Goal: Task Accomplishment & Management: Use online tool/utility

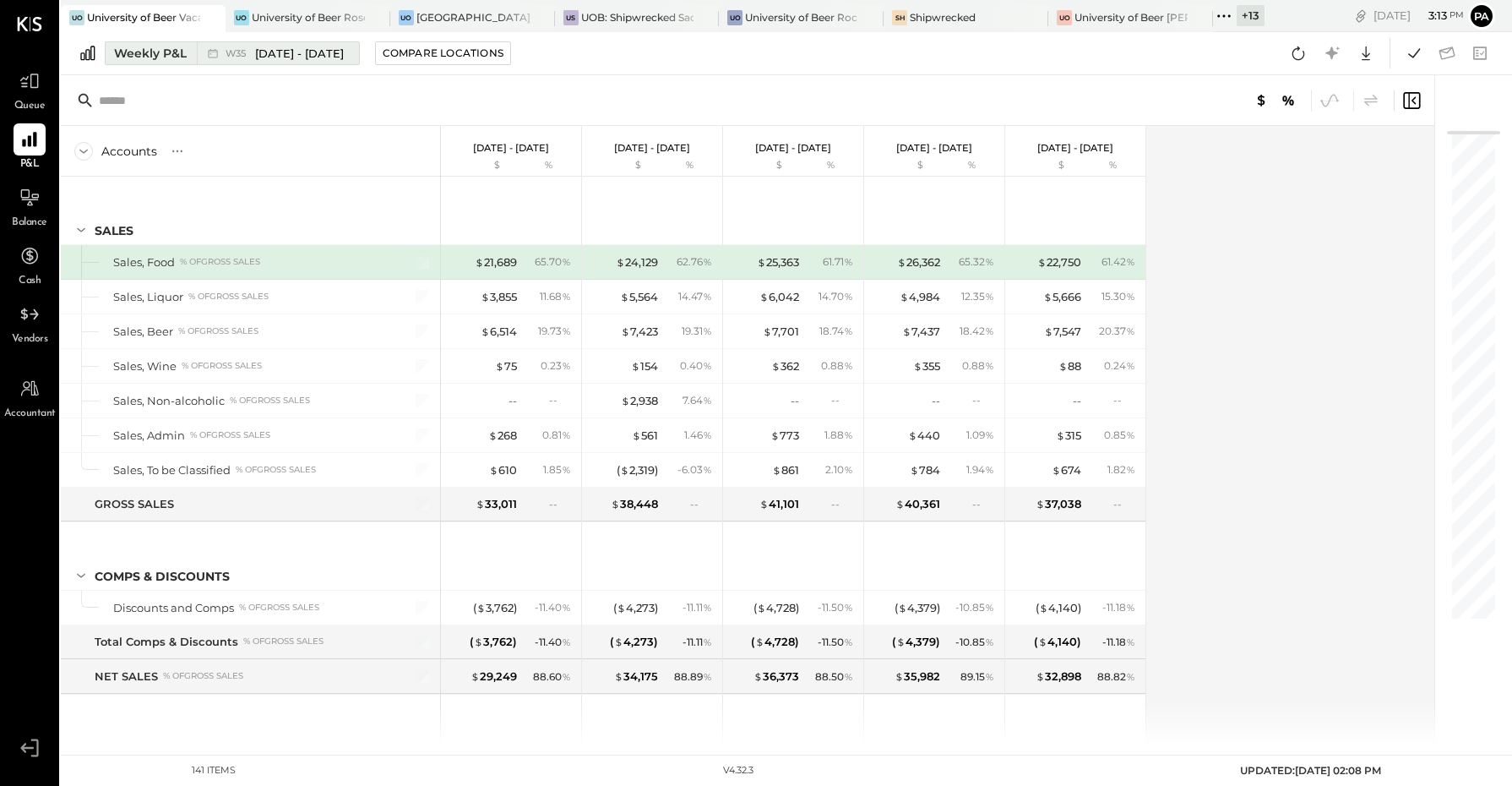
click at [260, 54] on span "[DATE] - [DATE]" at bounding box center [299, 54] width 88 height 16
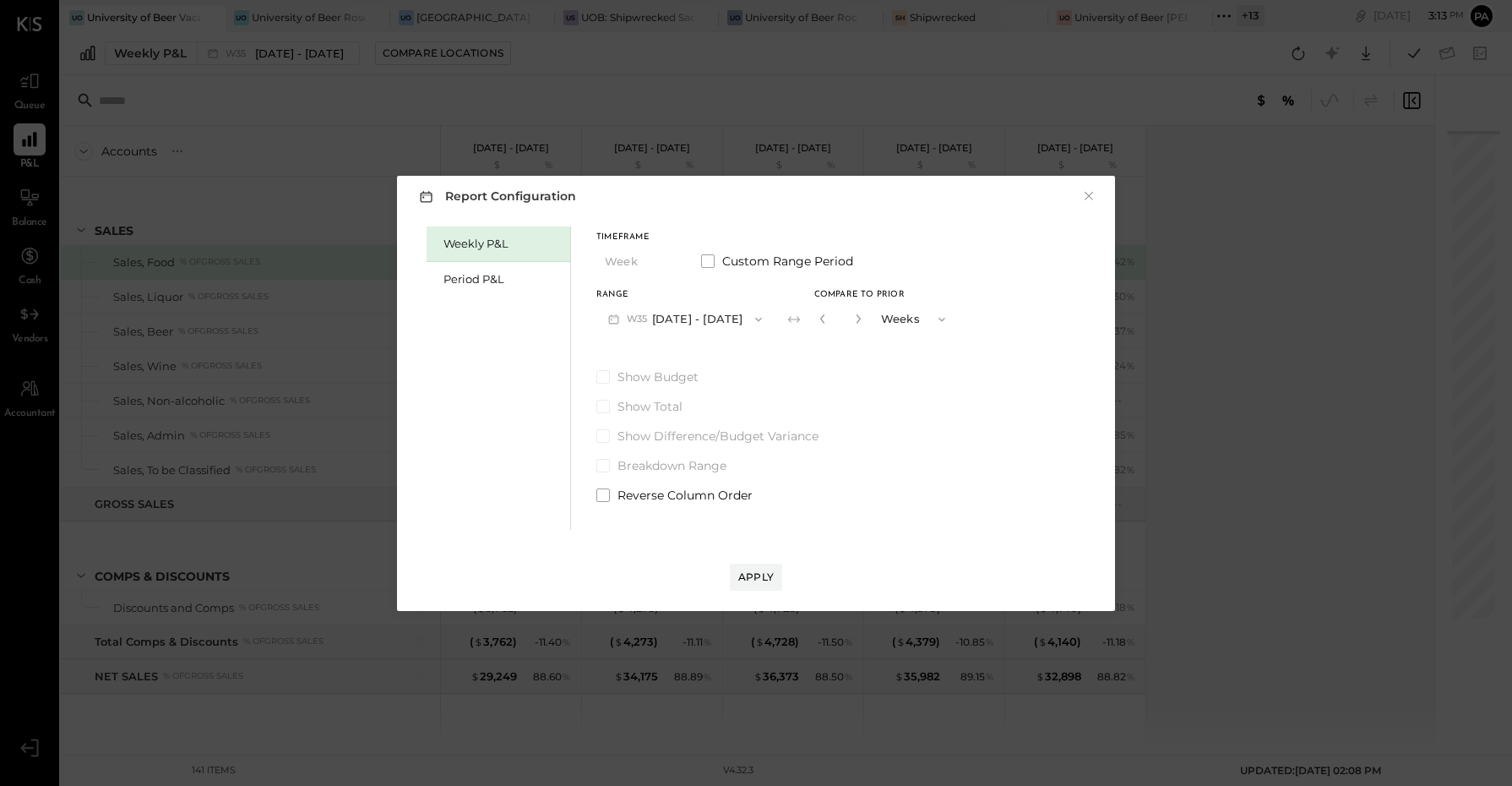
drag, startPoint x: 60, startPoint y: 111, endPoint x: 598, endPoint y: 319, distance: 576.8
click at [140, 142] on div "Report Configuration × Weekly P&L Period P&L Timeframe Week Custom Range Period…" at bounding box center [756, 393] width 1512 height 786
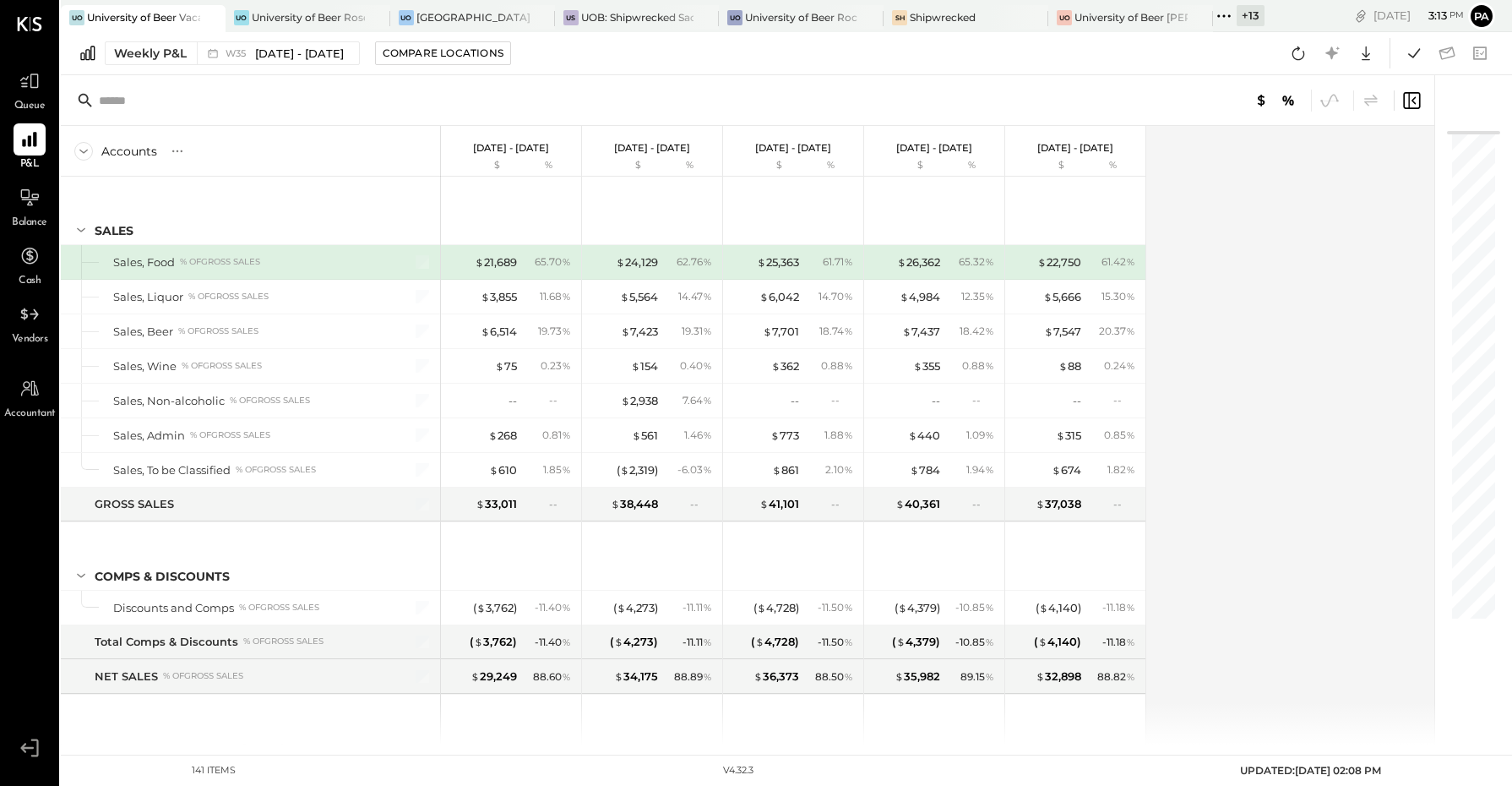
click at [1, 98] on link "Queue" at bounding box center [30, 90] width 58 height 49
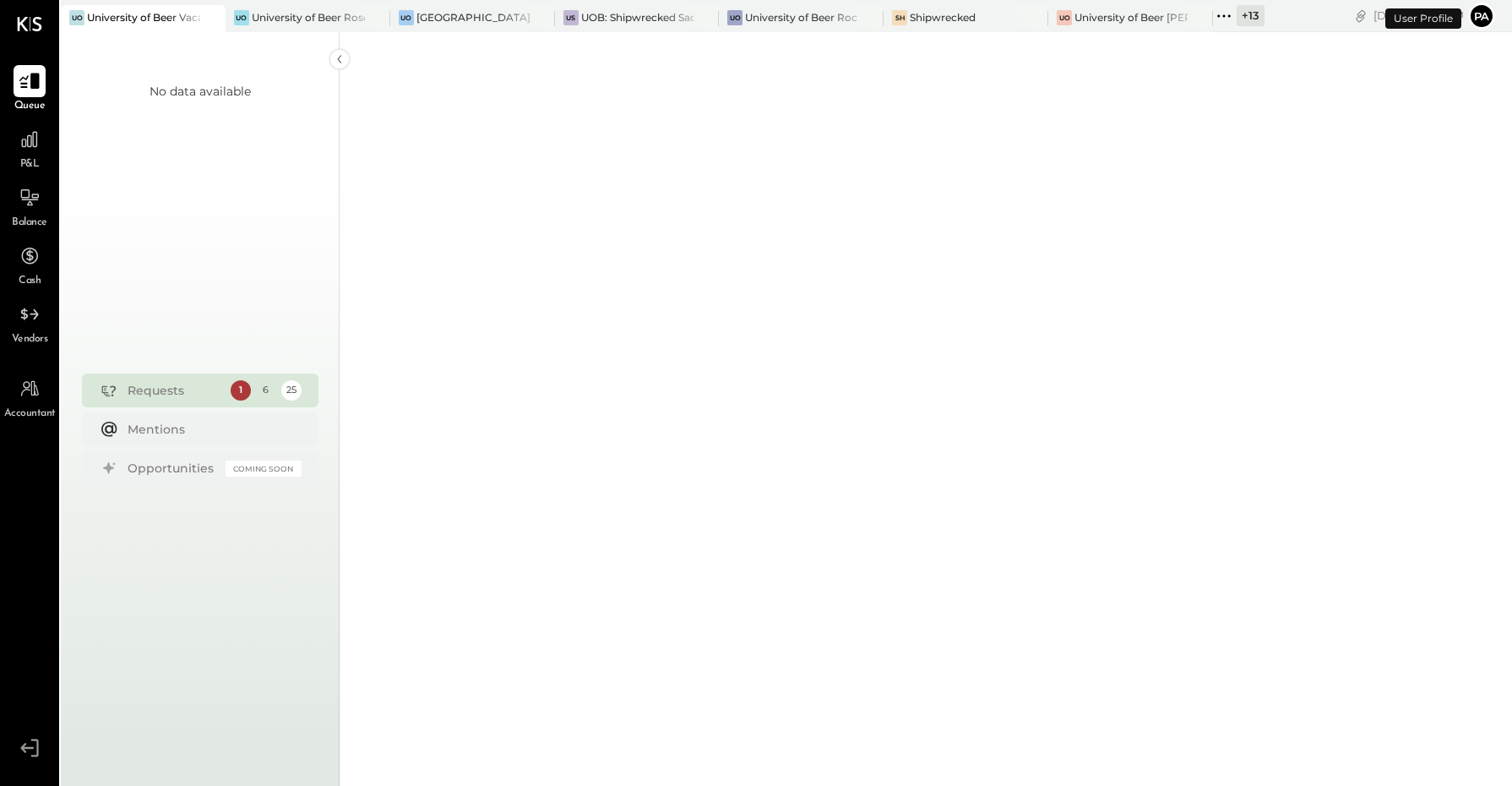
click at [22, 89] on icon at bounding box center [30, 81] width 22 height 22
